Goal: Task Accomplishment & Management: Use online tool/utility

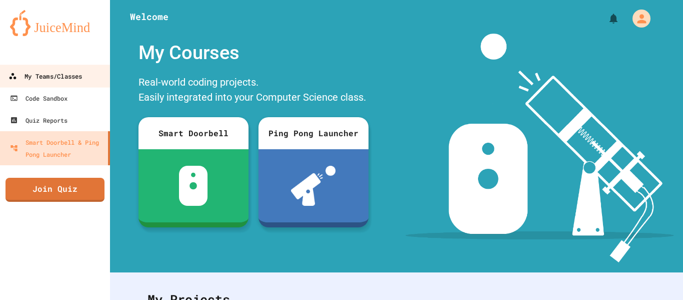
click at [75, 76] on div "My Teams/Classes" at bounding box center [46, 76] width 74 height 13
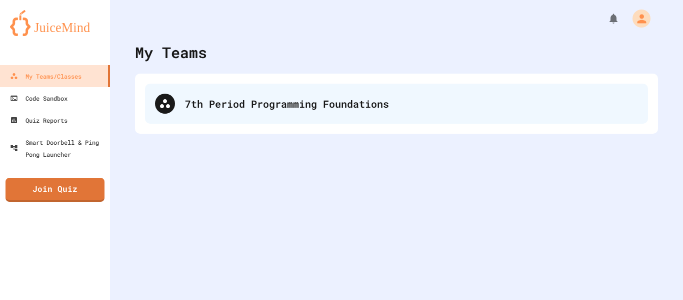
click at [280, 97] on div "7th Period Programming Foundations" at bounding box center [411, 103] width 453 height 15
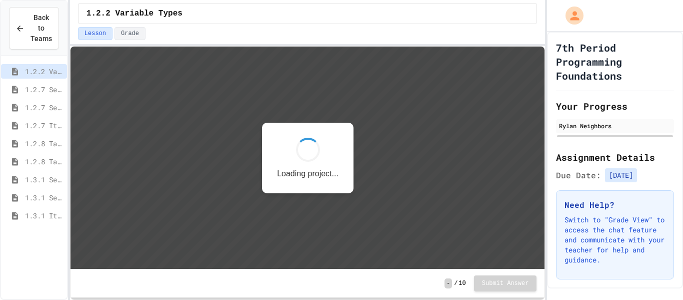
scroll to position [1, 0]
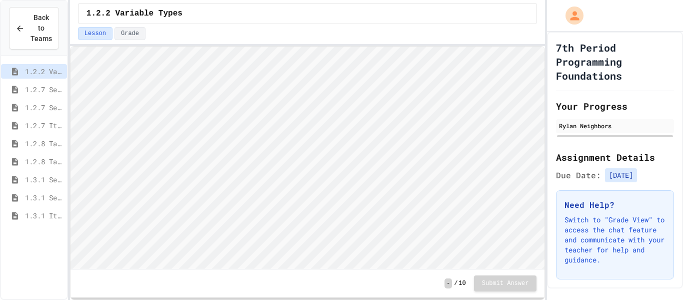
click at [39, 205] on div "1.3.1 Selection Patterns/Trends" at bounding box center [34, 199] width 66 height 18
click at [42, 199] on span "1.3.1 Selection Patterns/Trends" at bounding box center [44, 197] width 38 height 11
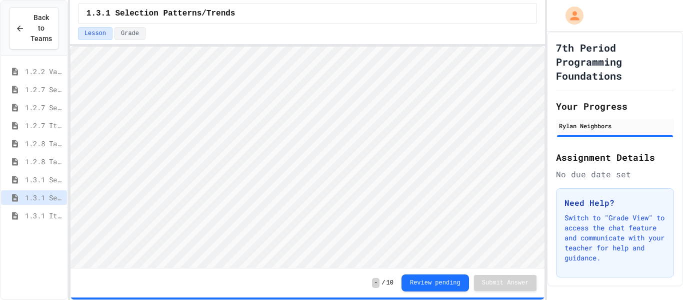
click at [34, 220] on span "1.3.1 Iteration Patterns/Trends" at bounding box center [44, 215] width 38 height 11
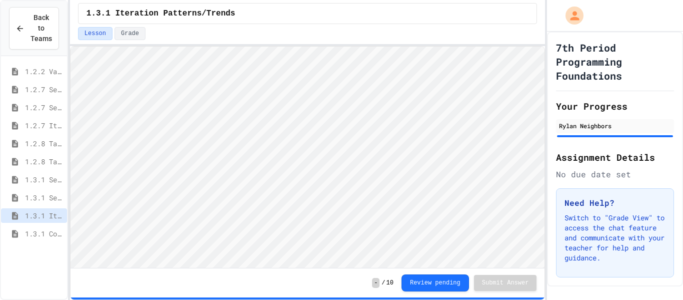
click at [186, 38] on div "Lesson Grade" at bounding box center [308, 33] width 460 height 13
click at [44, 234] on span "1.3.1 Combined Algorithims" at bounding box center [44, 233] width 38 height 11
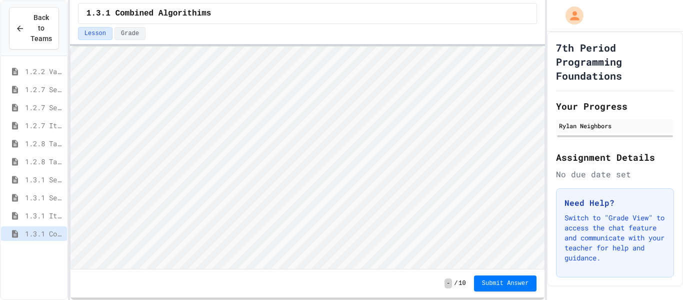
click at [378, 0] on html "We are updating our servers at 7PM EST [DATE]. [PERSON_NAME] should continue to…" at bounding box center [341, 150] width 683 height 300
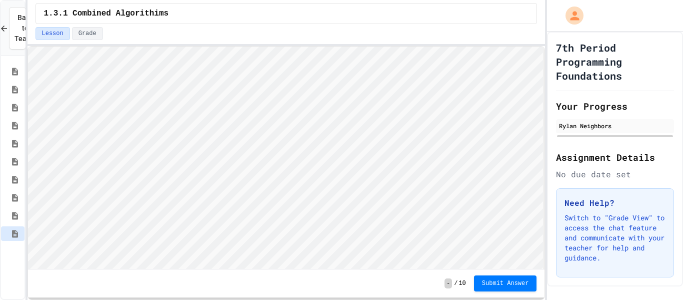
click at [22, 84] on div "Back to Teams 1.2.2 Variable Types 1.2.7 Sequential 1.2.7 Selection 1.2.7 Itera…" at bounding box center [341, 150] width 683 height 300
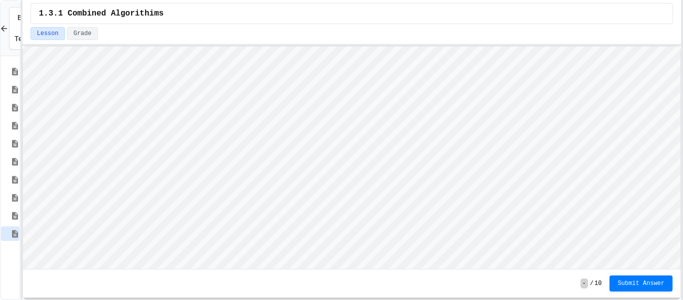
click at [683, 114] on div "Back to Teams 1.2.2 Variable Types 1.2.7 Sequential 1.2.7 Selection 1.2.7 Itera…" at bounding box center [341, 150] width 683 height 300
click at [440, 269] on hr at bounding box center [352, 269] width 658 height 1
click at [434, 25] on div "1.3.1 Combined Algorithims Lesson Grade - / 10 Submit Answer" at bounding box center [352, 150] width 659 height 300
click at [399, 33] on div "1.3.1 Combined Algorithims Lesson Grade - / 10 Submit Answer" at bounding box center [352, 150] width 659 height 300
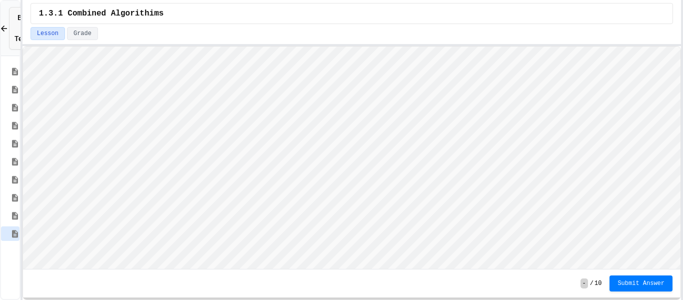
click at [0, 28] on icon at bounding box center [3, 28] width 9 height 9
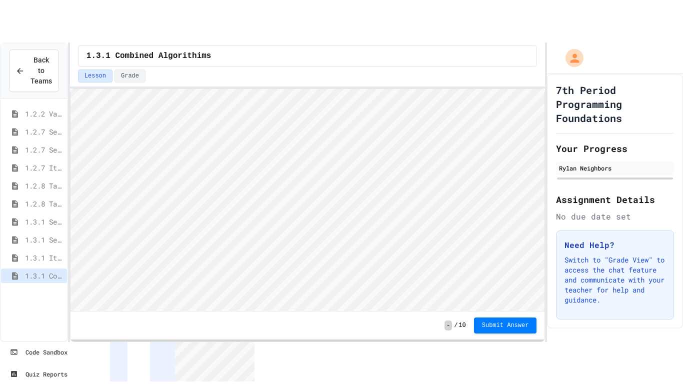
scroll to position [1, 0]
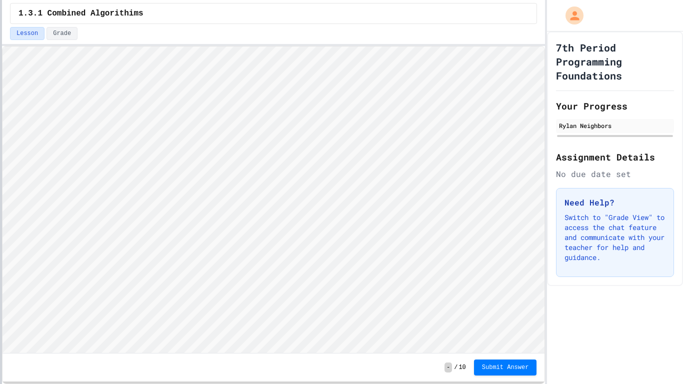
click at [0, 92] on div at bounding box center [1, 192] width 2 height 384
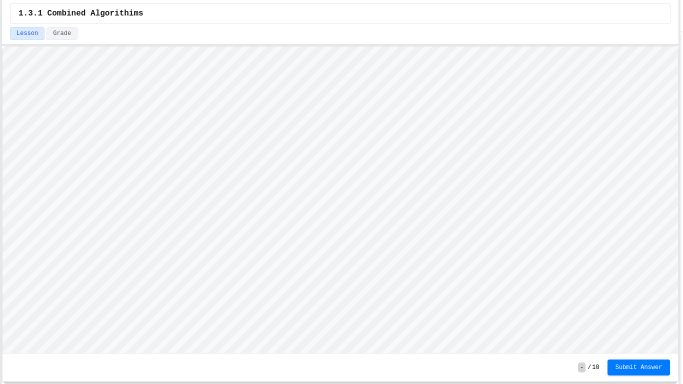
click at [683, 174] on div "Back to Teams 1.2.2 Variable Types 1.2.7 Sequential 1.2.7 Selection 1.2.7 Itera…" at bounding box center [341, 192] width 683 height 384
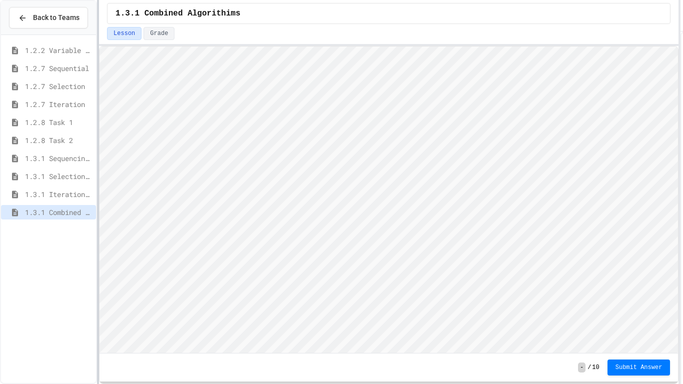
click at [99, 249] on div at bounding box center [98, 192] width 2 height 384
click at [67, 189] on span "1.3.1 Iteration Patterns/Trends" at bounding box center [58, 194] width 67 height 11
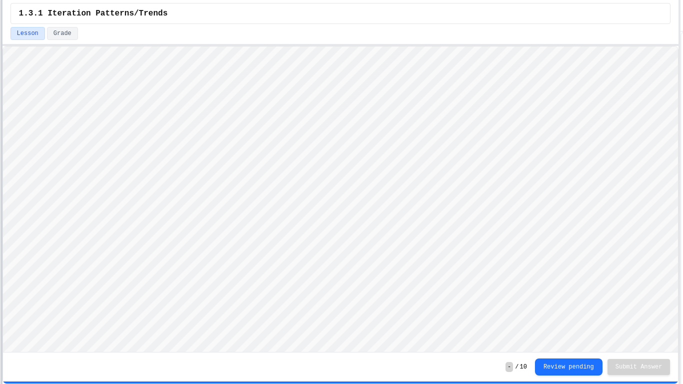
click at [1, 203] on div at bounding box center [2, 192] width 2 height 384
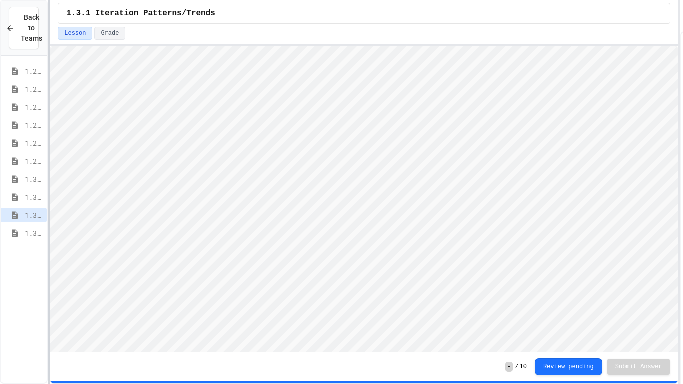
click at [50, 239] on div at bounding box center [49, 192] width 2 height 384
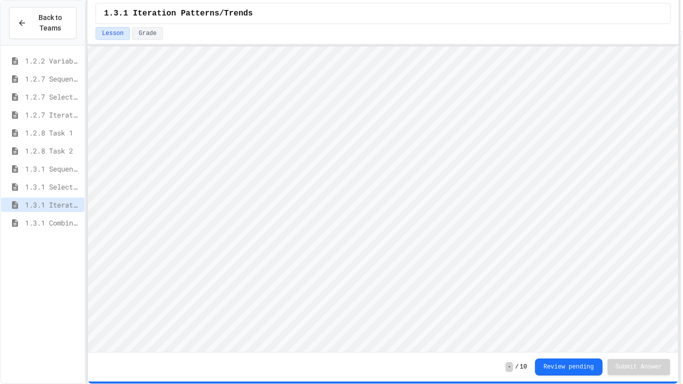
click at [53, 225] on span "1.3.1 Combined Algorithims" at bounding box center [53, 223] width 56 height 11
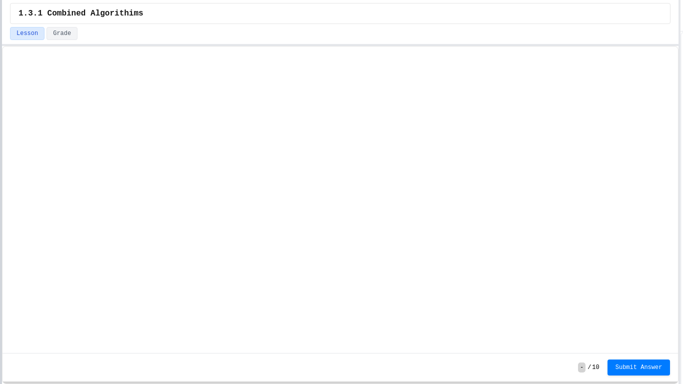
click at [0, 265] on div at bounding box center [1, 192] width 2 height 384
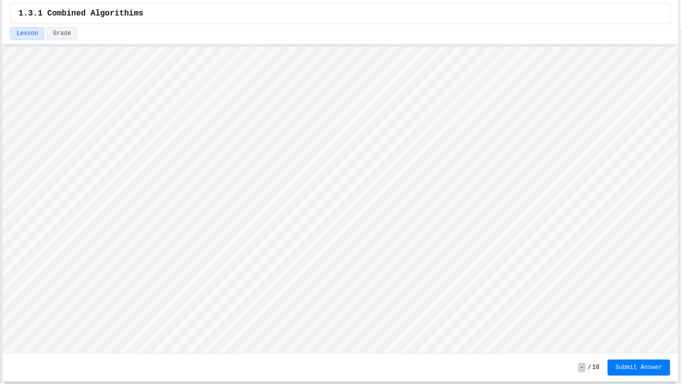
scroll to position [1, 0]
click at [658, 299] on span "Submit Answer" at bounding box center [639, 368] width 47 height 8
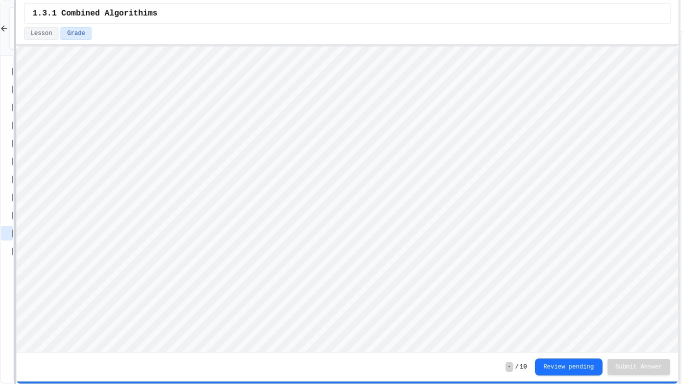
click at [16, 147] on div at bounding box center [15, 192] width 2 height 384
click at [9, 245] on div "1.3.3 Grocery Store Task" at bounding box center [10, 251] width 18 height 15
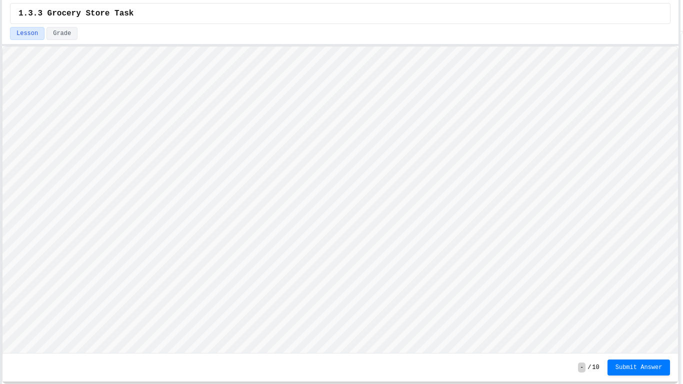
click at [0, 155] on div "Back to Teams 1.2.2 Variable Types 1.2.7 Sequential 1.2.7 Selection 1.2.7 Itera…" at bounding box center [341, 192] width 683 height 384
click at [374, 47] on html "Loading project... ! Error Loading Project There was an error loading the proje…" at bounding box center [341, 47] width 676 height 0
drag, startPoint x: 578, startPoint y: 47, endPoint x: 533, endPoint y: -1, distance: 64.7
type textarea "***"
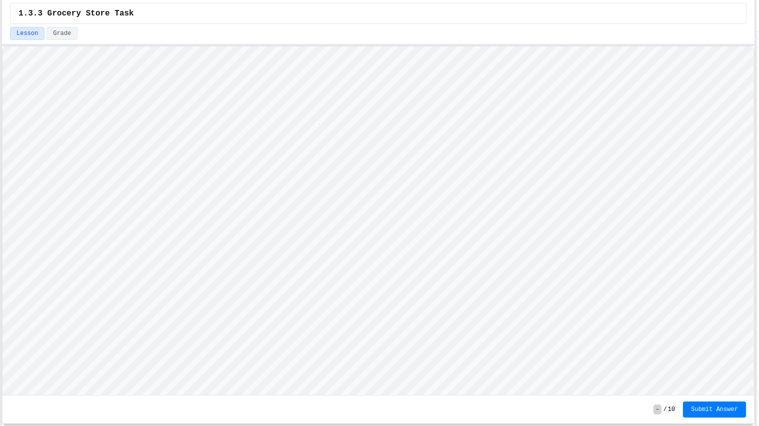
scroll to position [1, 2]
type textarea "*"
type textarea "**"
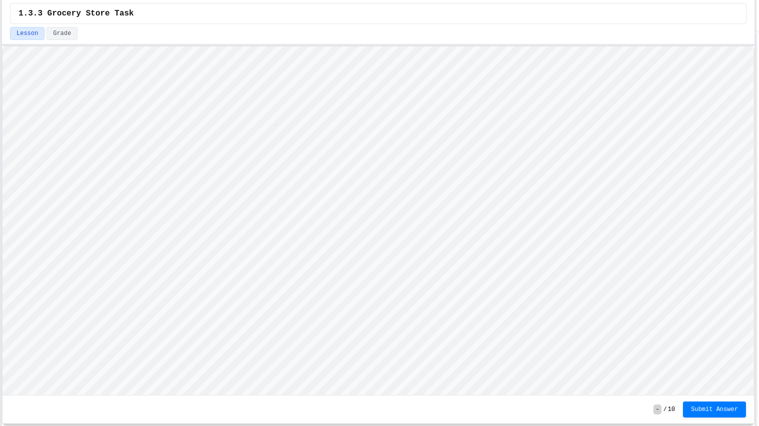
scroll to position [1, 4]
type textarea "**"
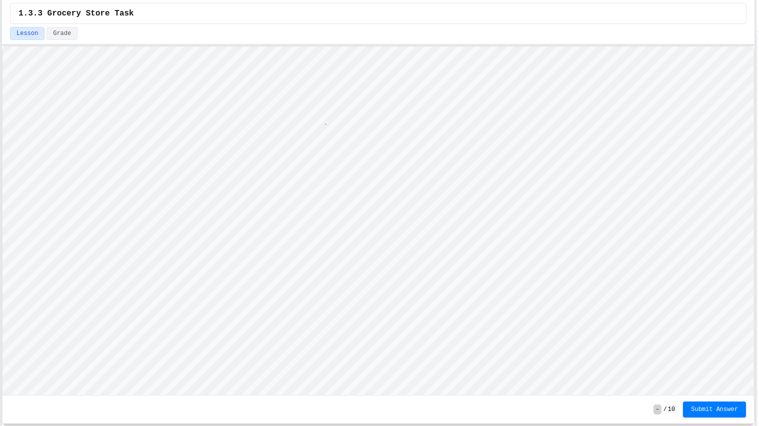
type textarea "**"
click at [683, 299] on button "Submit Answer" at bounding box center [714, 409] width 63 height 16
